Goal: Navigation & Orientation: Understand site structure

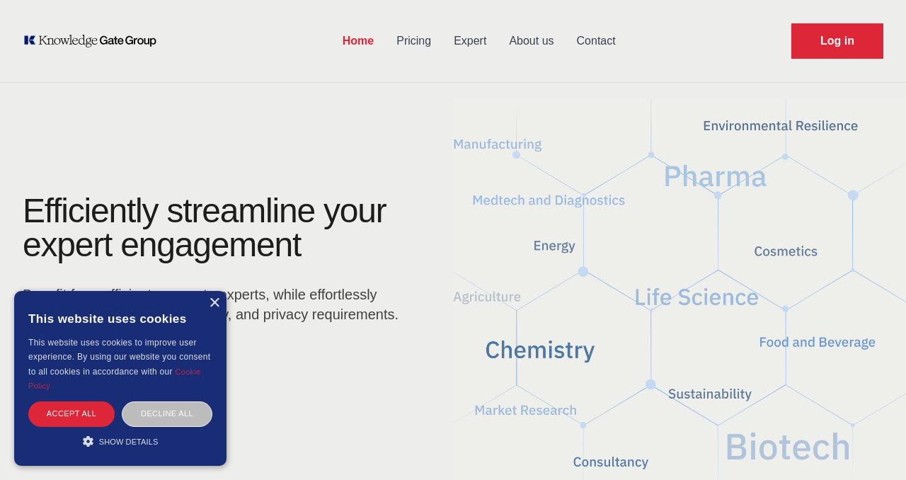
click at [75, 427] on div "Save & Close Accept all Decline all" at bounding box center [120, 417] width 191 height 32
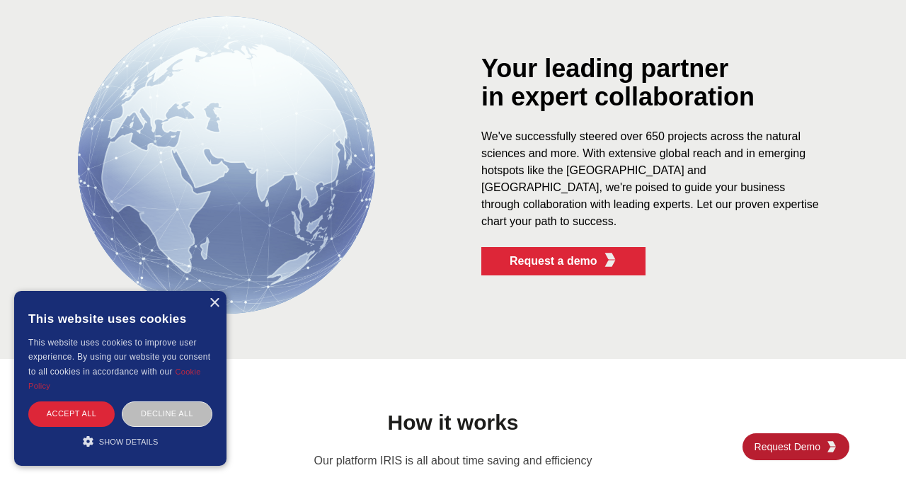
scroll to position [1014, 0]
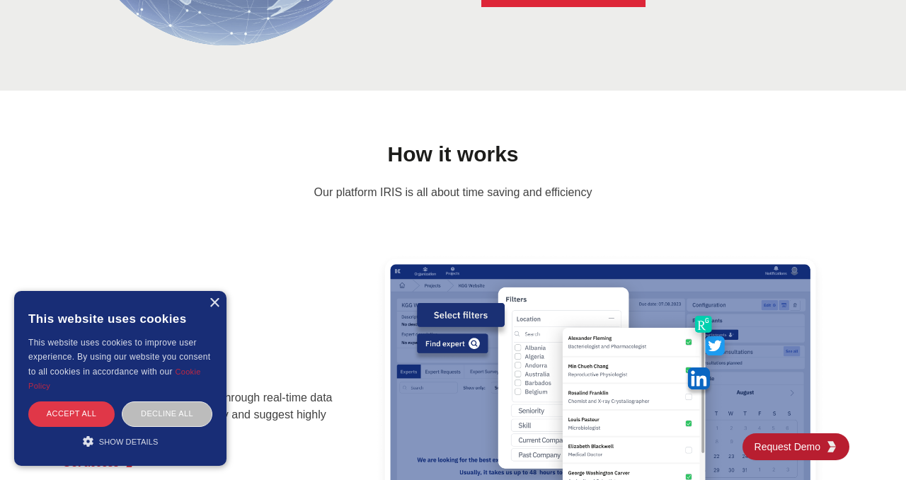
click at [96, 409] on div "Accept all" at bounding box center [71, 413] width 86 height 25
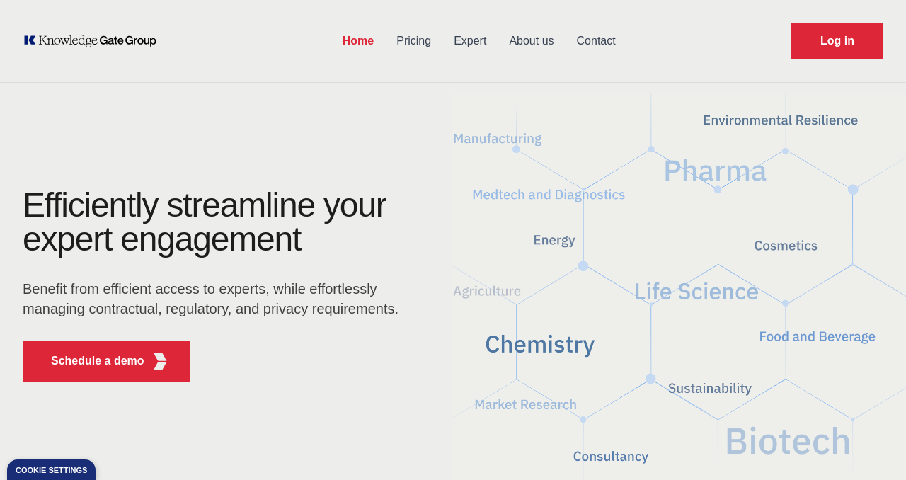
scroll to position [0, 0]
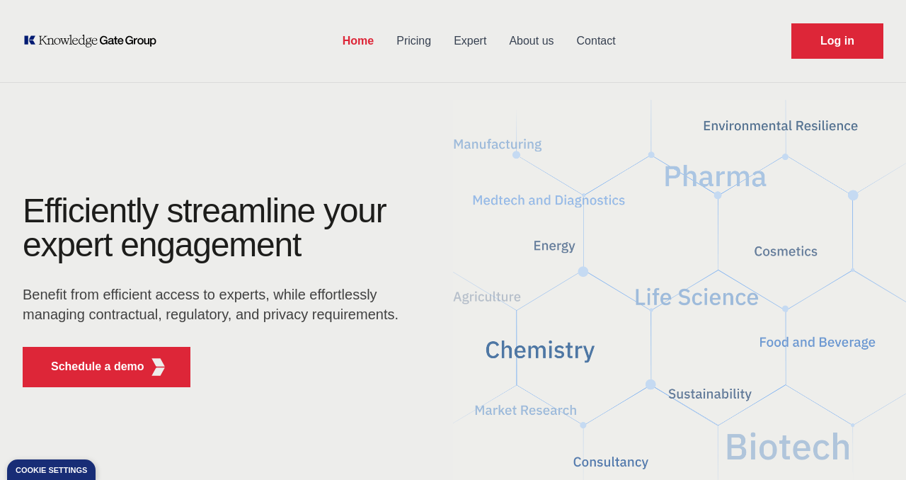
click at [463, 48] on link "Expert" at bounding box center [469, 41] width 55 height 37
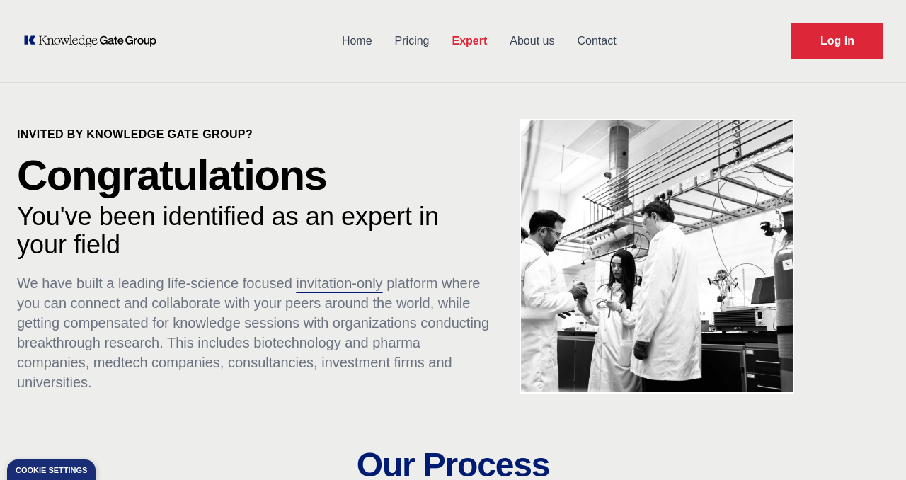
click at [524, 44] on link "About us" at bounding box center [531, 41] width 67 height 37
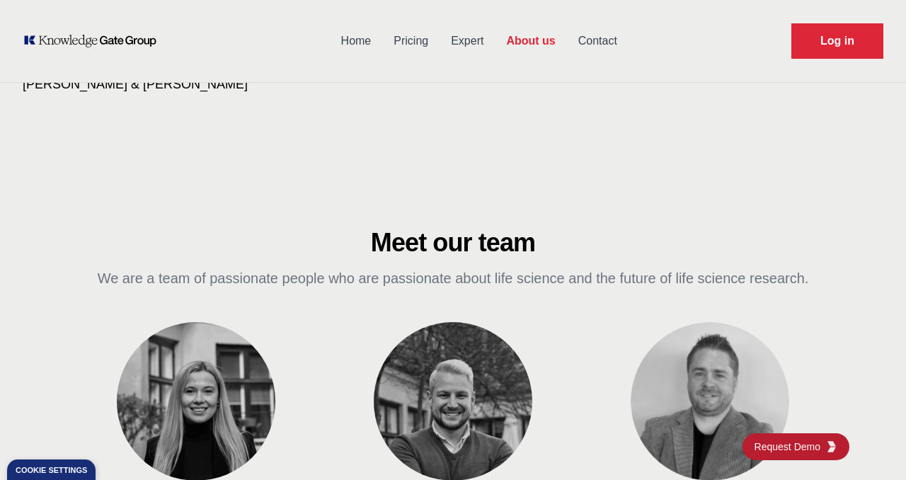
scroll to position [327, 0]
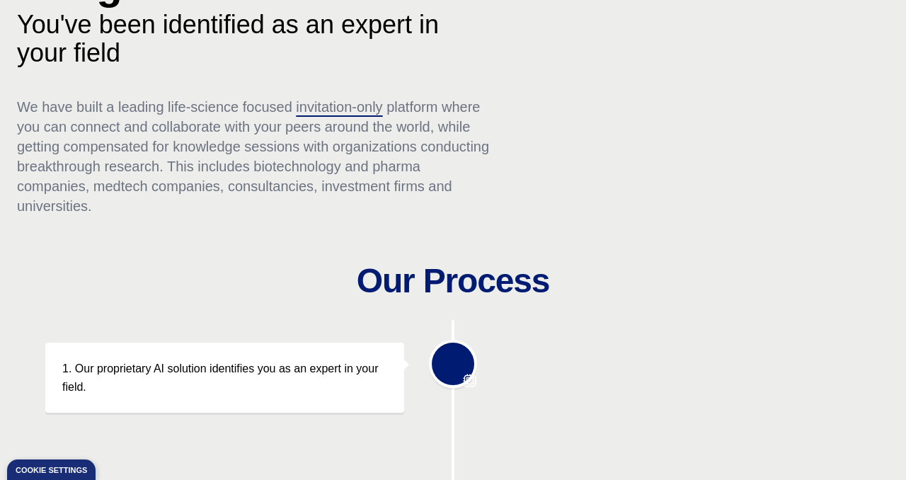
scroll to position [197, 0]
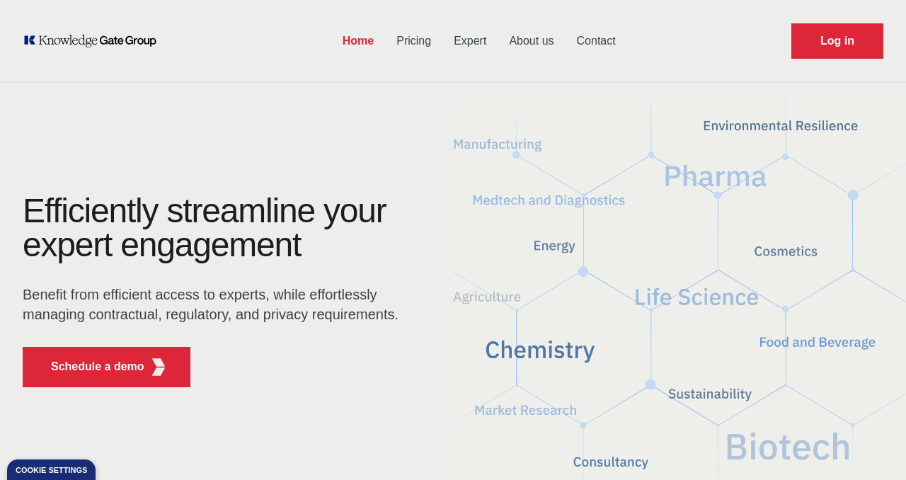
click at [521, 35] on link "About us" at bounding box center [530, 41] width 67 height 37
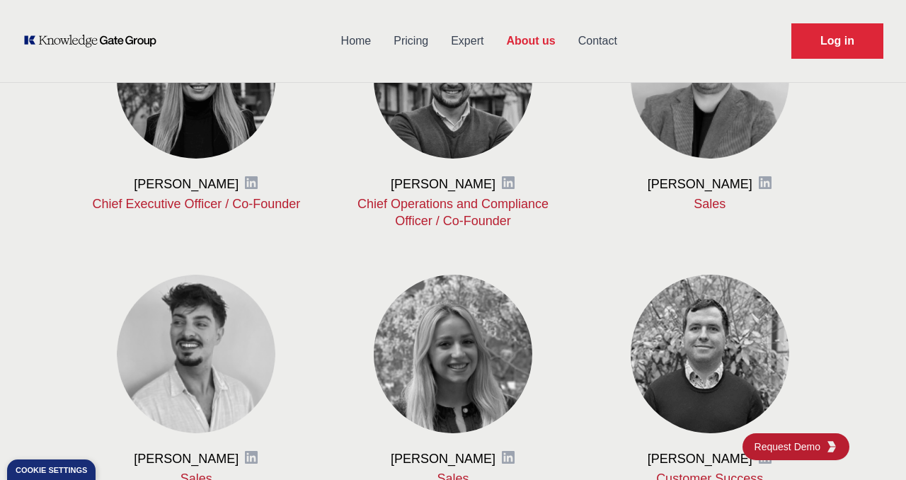
scroll to position [702, 0]
